Goal: Navigation & Orientation: Understand site structure

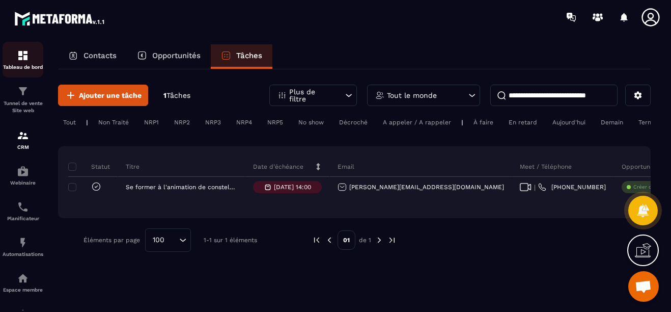
click at [26, 56] on img at bounding box center [23, 55] width 12 height 12
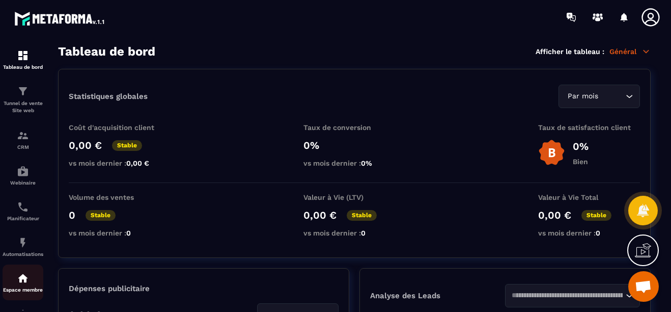
click at [27, 283] on img at bounding box center [23, 278] width 12 height 12
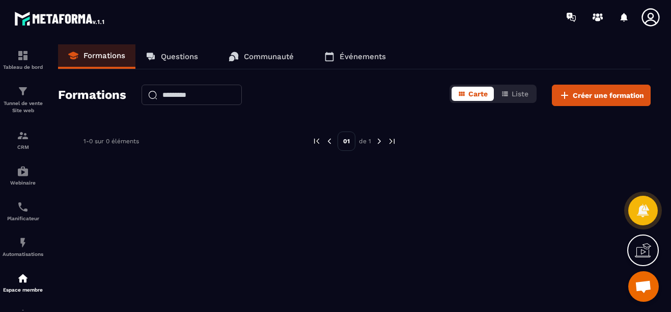
click at [187, 59] on p "Questions" at bounding box center [179, 56] width 37 height 9
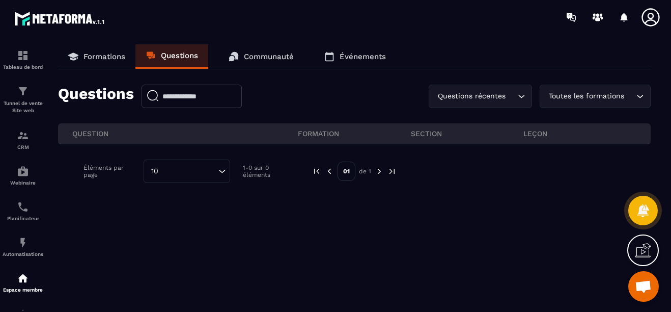
click at [261, 55] on p "Communauté" at bounding box center [269, 56] width 50 height 9
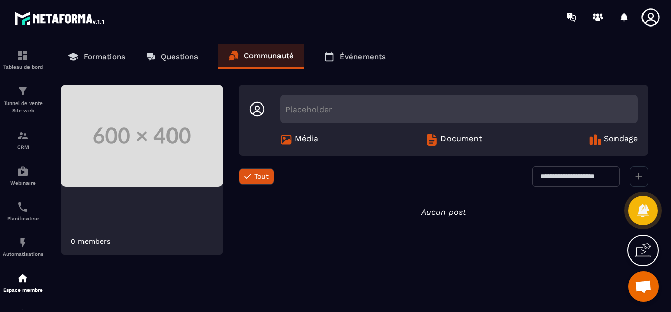
click at [357, 57] on p "Événements" at bounding box center [363, 56] width 46 height 9
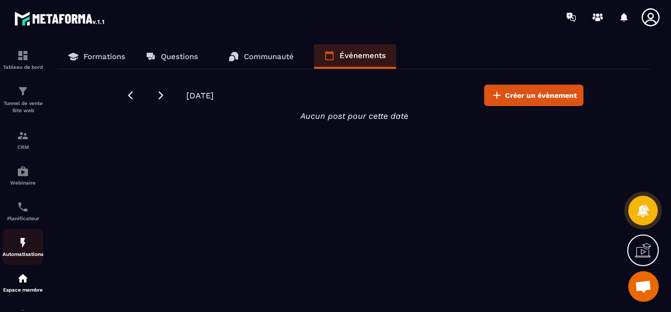
click at [22, 247] on img at bounding box center [23, 242] width 12 height 12
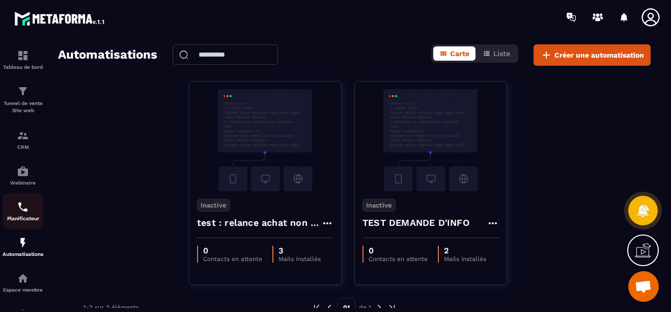
click at [18, 206] on img at bounding box center [23, 207] width 12 height 12
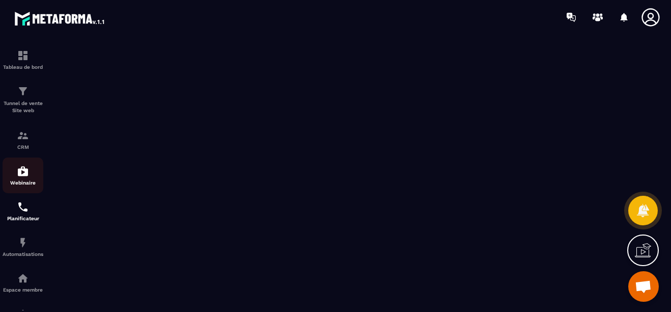
click at [20, 175] on img at bounding box center [23, 171] width 12 height 12
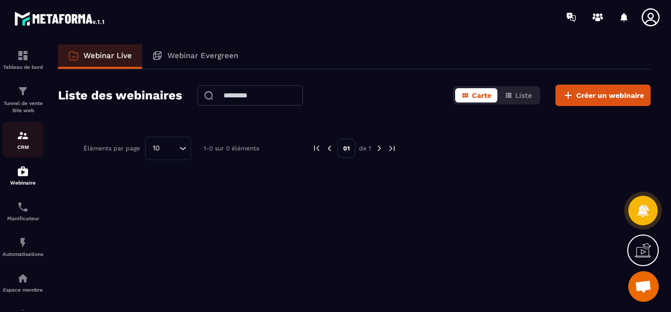
click at [23, 152] on link "CRM" at bounding box center [23, 140] width 41 height 36
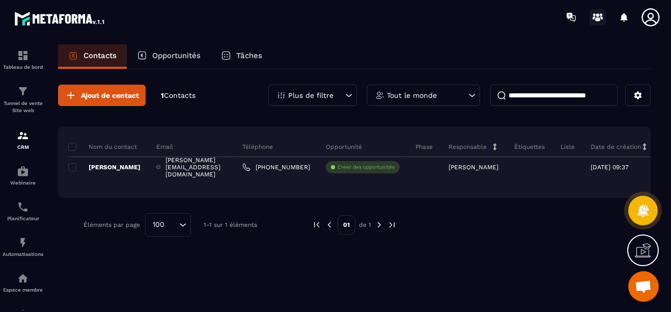
click at [602, 17] on icon at bounding box center [601, 17] width 3 height 3
